Goal: Information Seeking & Learning: Learn about a topic

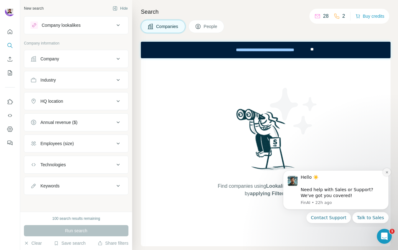
click at [388, 170] on icon "Dismiss notification" at bounding box center [386, 171] width 3 height 3
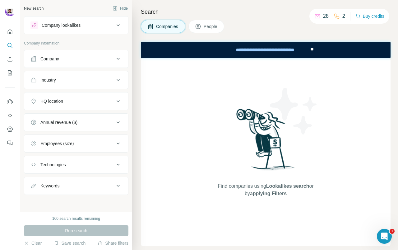
click at [59, 60] on div "Company" at bounding box center [49, 59] width 19 height 6
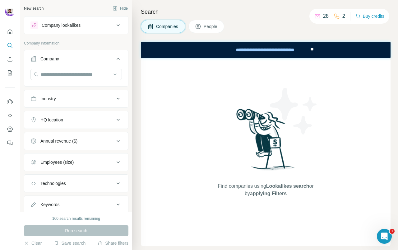
click at [53, 101] on div "Industry" at bounding box center [48, 98] width 16 height 6
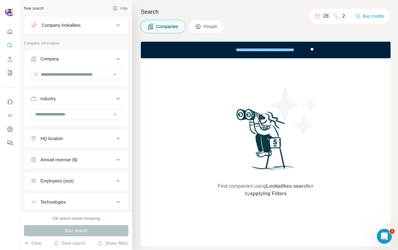
click at [56, 140] on div "HQ location" at bounding box center [51, 138] width 23 height 6
click at [215, 25] on span "People" at bounding box center [211, 26] width 14 height 6
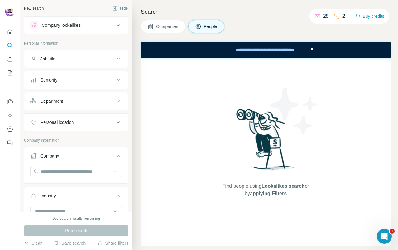
click at [318, 16] on icon at bounding box center [317, 16] width 6 height 6
click at [323, 16] on p "28" at bounding box center [326, 15] width 6 height 7
click at [342, 18] on p "2" at bounding box center [343, 15] width 3 height 7
click at [338, 17] on div "2" at bounding box center [340, 15] width 12 height 7
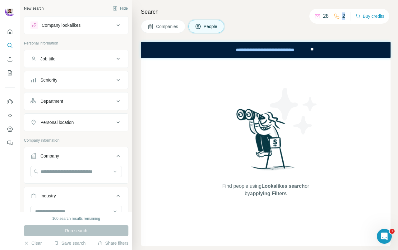
click at [338, 17] on div "2" at bounding box center [340, 15] width 12 height 7
click at [324, 16] on p "28" at bounding box center [326, 15] width 6 height 7
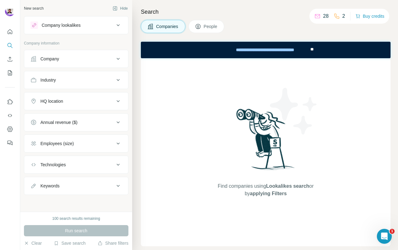
click at [47, 59] on div "Company" at bounding box center [49, 59] width 19 height 6
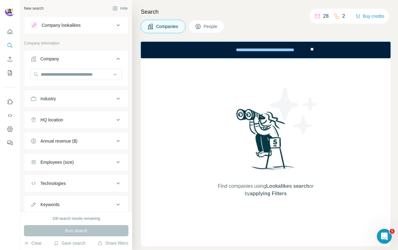
click at [54, 101] on div "Industry" at bounding box center [48, 98] width 16 height 6
